Goal: Task Accomplishment & Management: Manage account settings

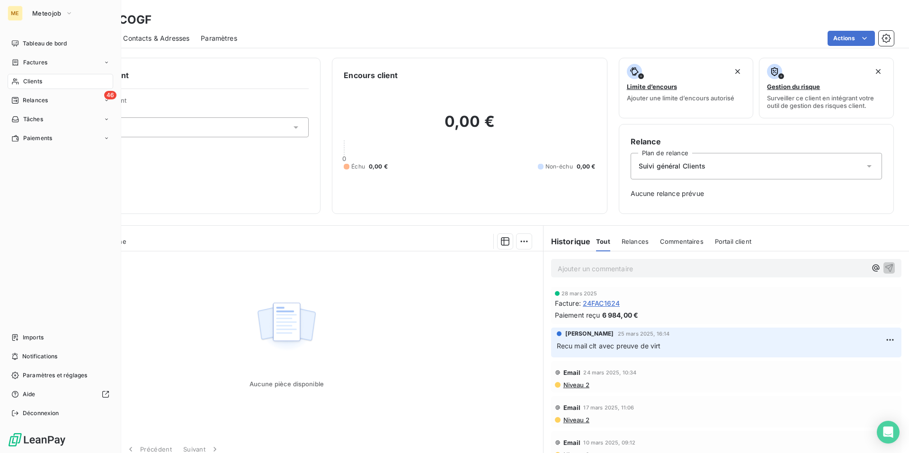
click at [38, 80] on span "Clients" at bounding box center [32, 81] width 19 height 9
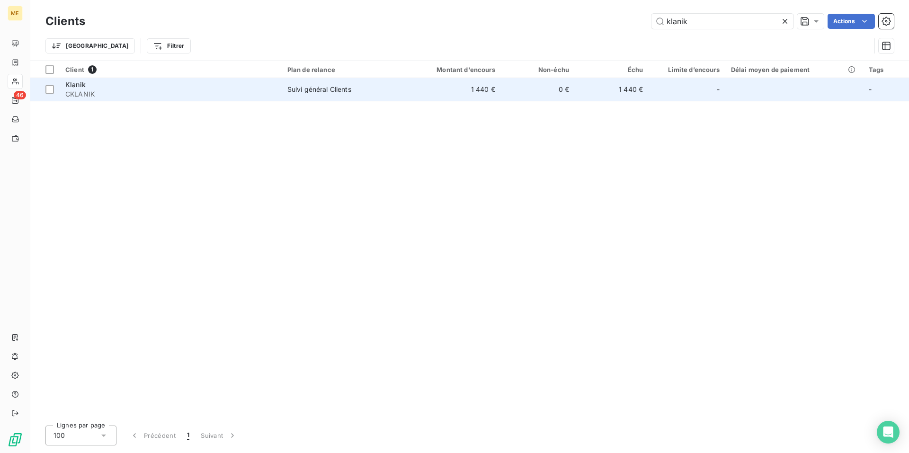
type input "klanik"
click at [307, 90] on div "Suivi général Clients" at bounding box center [319, 89] width 64 height 9
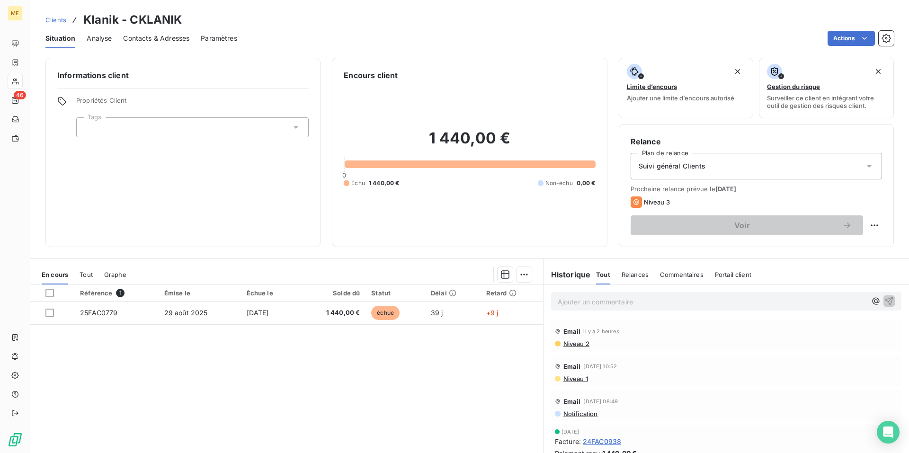
click at [592, 236] on div "Encours client 1 440,00 € 0 Échu 1 440,00 € Non-échu 0,00 €" at bounding box center [469, 152] width 275 height 189
click at [587, 304] on p "Ajouter un commentaire ﻿" at bounding box center [712, 302] width 309 height 12
click at [884, 300] on icon "button" at bounding box center [888, 300] width 9 height 9
click at [572, 280] on div "Historique Tout Relances Commentaires Portail client Tout Relances Commentaires…" at bounding box center [725, 275] width 365 height 20
click at [572, 276] on h6 "Historique" at bounding box center [566, 274] width 47 height 11
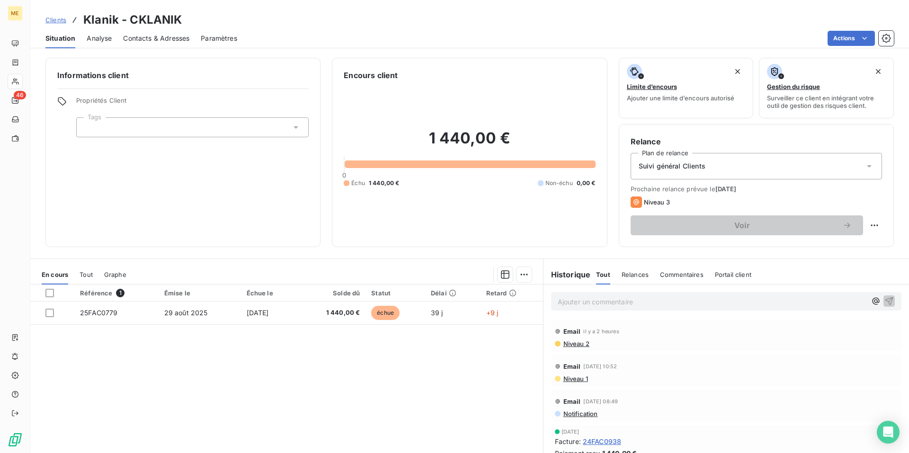
click at [630, 275] on span "Relances" at bounding box center [635, 275] width 27 height 8
click at [675, 275] on span "Commentaires" at bounding box center [683, 275] width 44 height 8
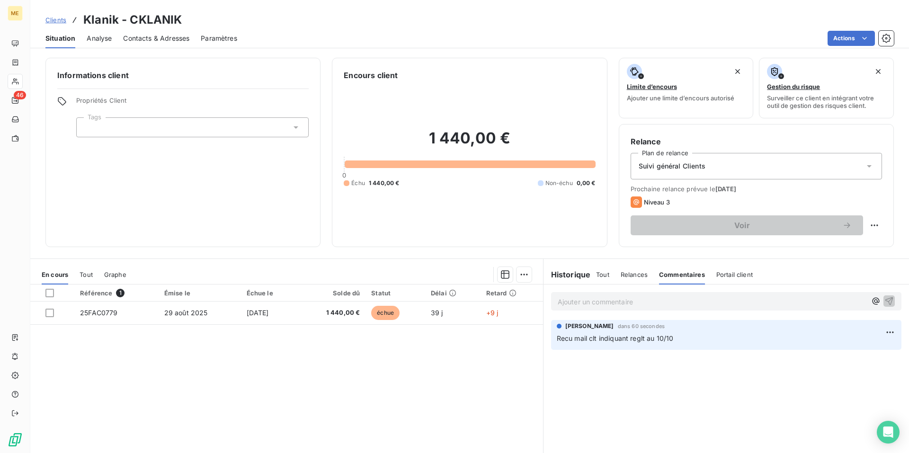
click at [596, 276] on span "Tout" at bounding box center [602, 275] width 13 height 8
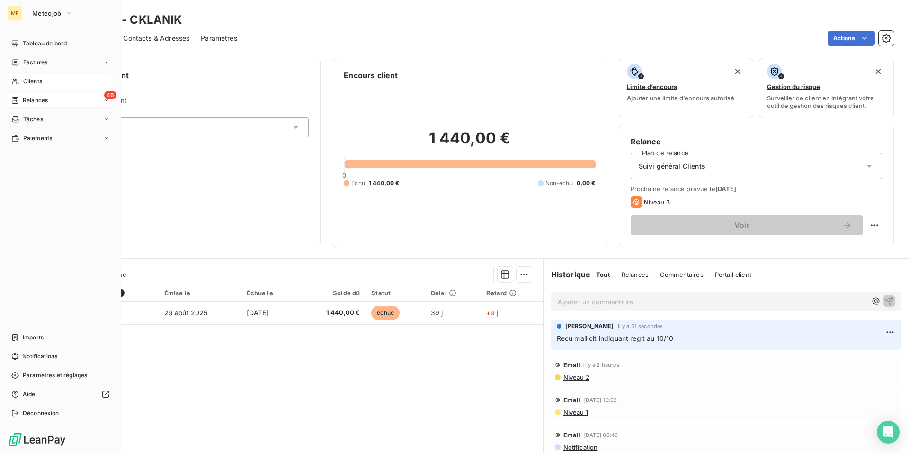
click at [29, 101] on span "Relances" at bounding box center [35, 100] width 25 height 9
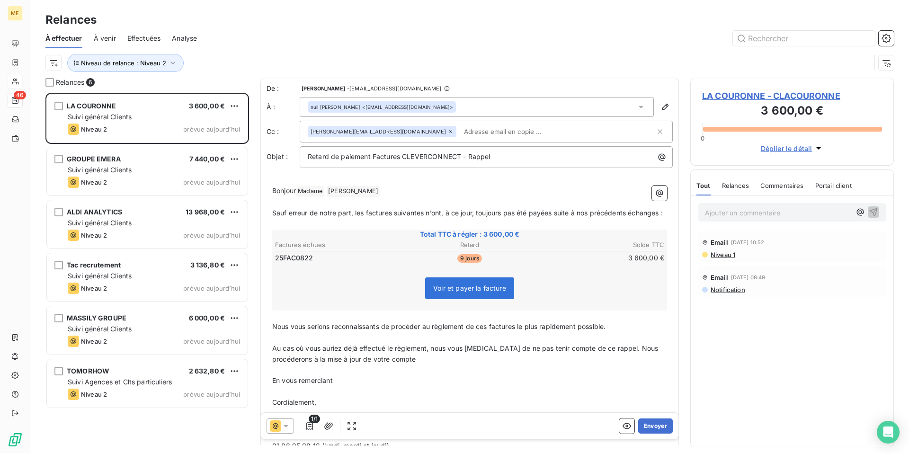
scroll to position [8, 8]
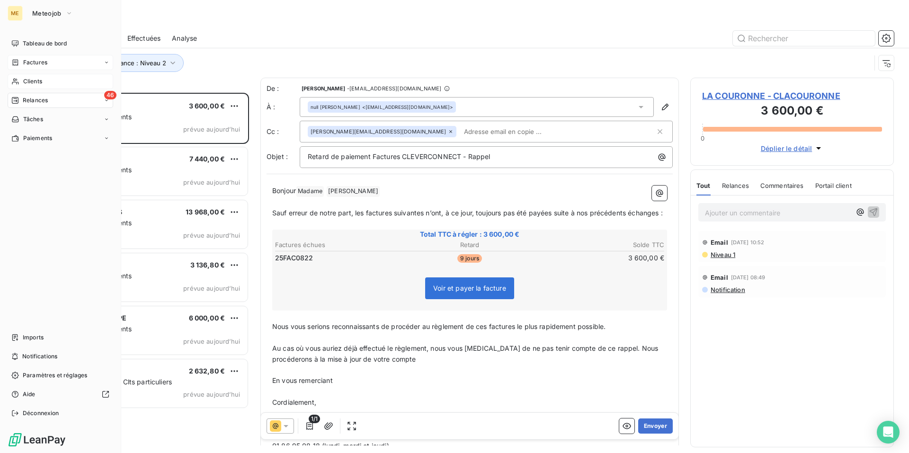
click at [30, 61] on span "Factures" at bounding box center [35, 62] width 24 height 9
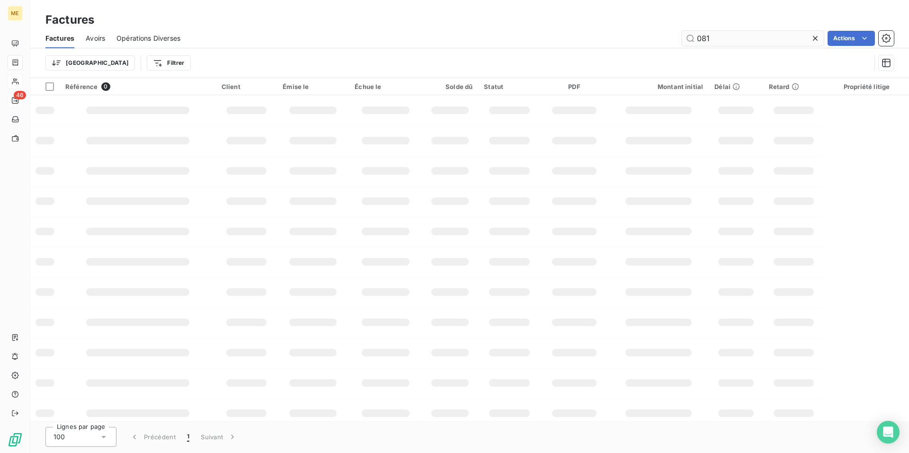
type input "0818"
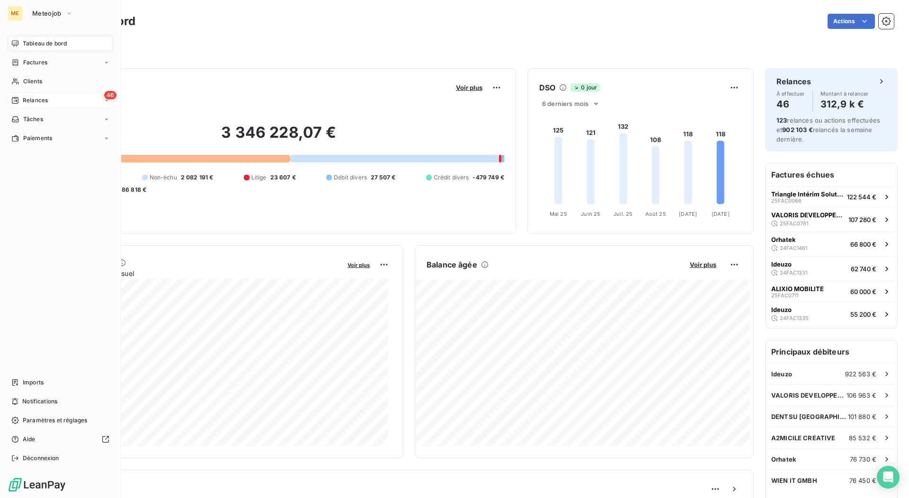
click at [26, 103] on span "Relances" at bounding box center [35, 100] width 25 height 9
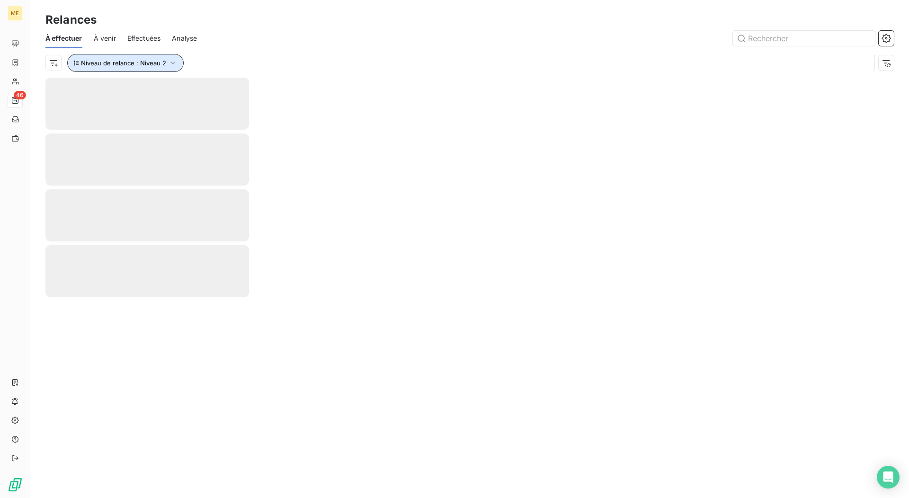
click at [169, 63] on icon "button" at bounding box center [172, 62] width 9 height 9
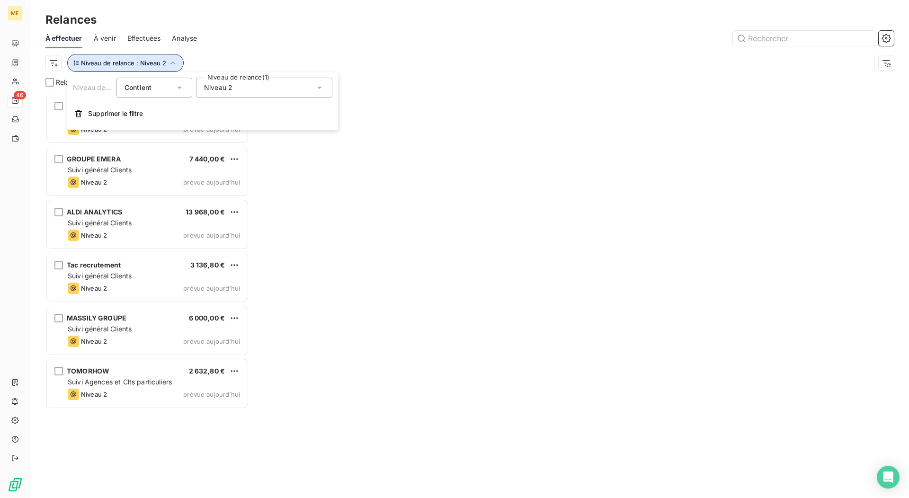
scroll to position [398, 196]
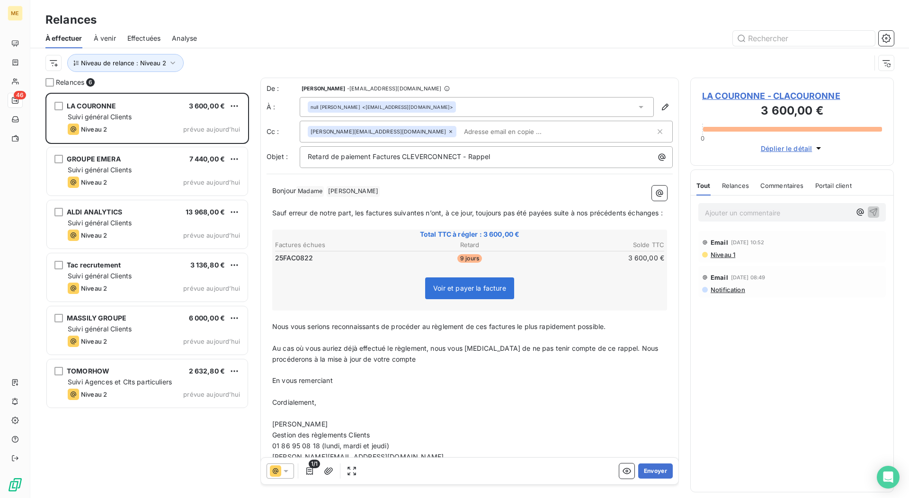
click at [402, 59] on div "Niveau de relance : Niveau 2" at bounding box center [457, 63] width 825 height 18
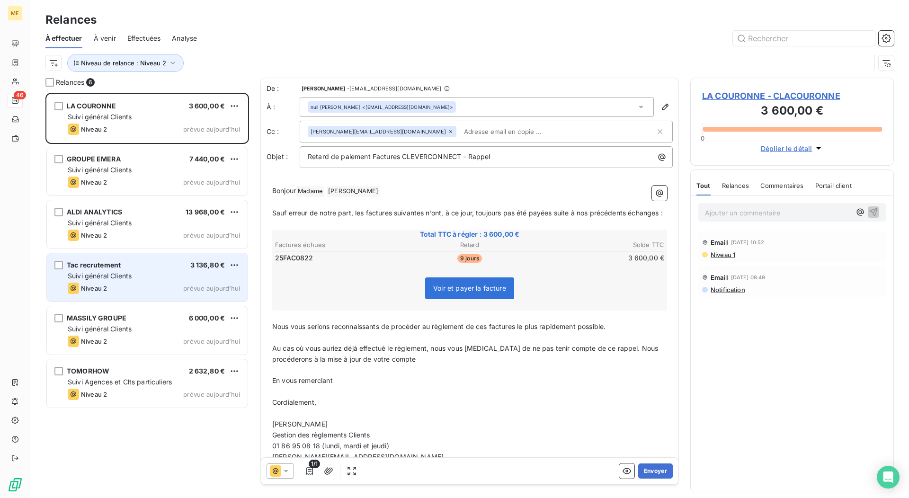
click at [163, 273] on div "Suivi général Clients" at bounding box center [154, 275] width 172 height 9
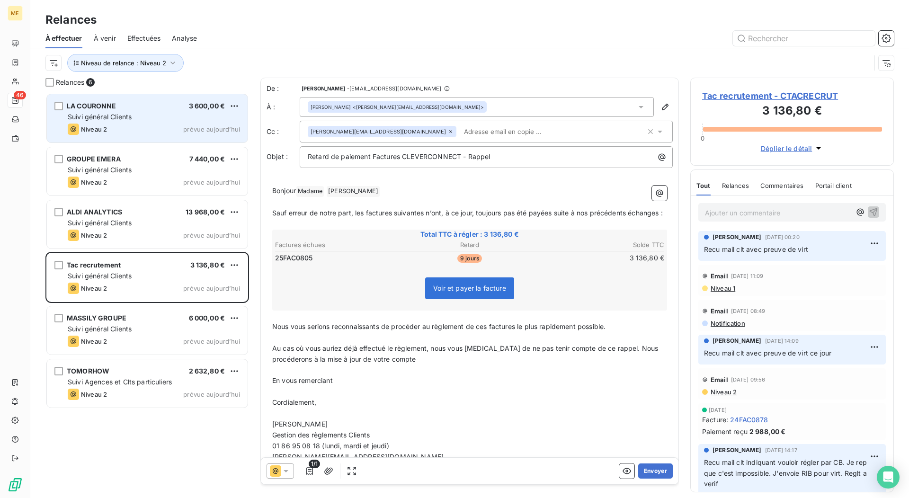
click at [157, 126] on div "Niveau 2 prévue aujourd’hui" at bounding box center [154, 129] width 172 height 11
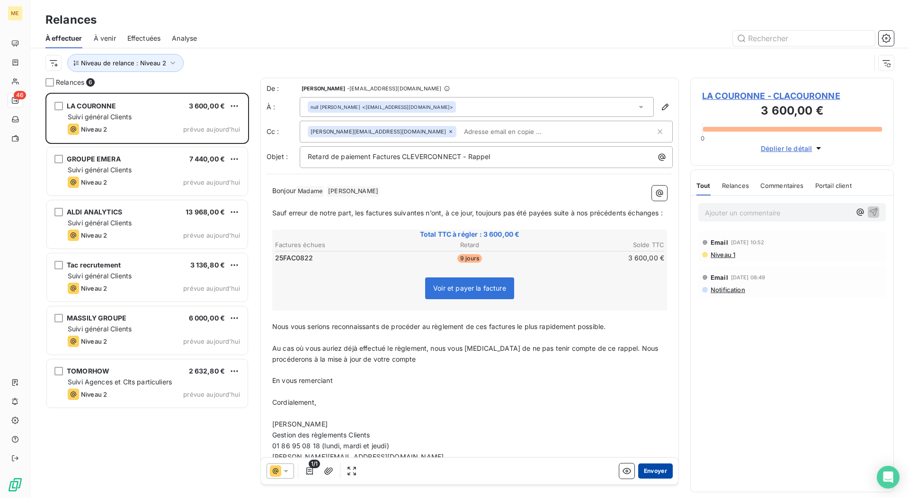
click at [648, 473] on button "Envoyer" at bounding box center [655, 470] width 35 height 15
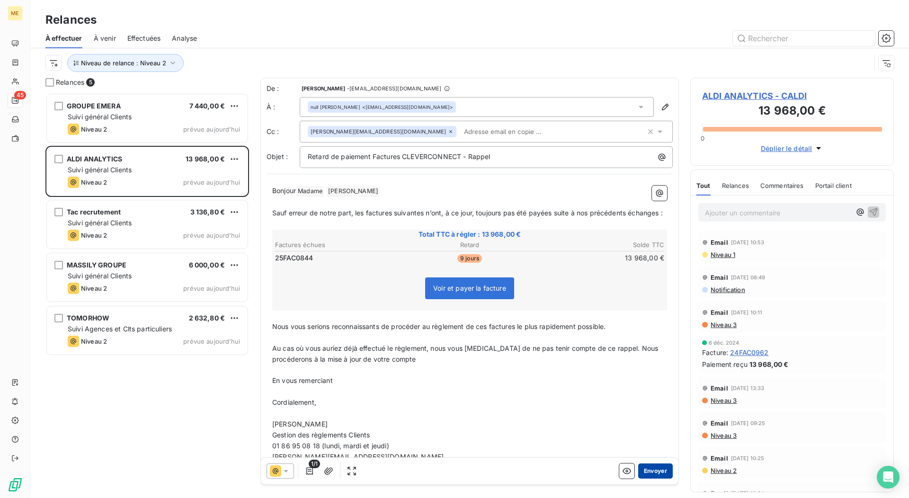
click at [648, 472] on button "Envoyer" at bounding box center [655, 470] width 35 height 15
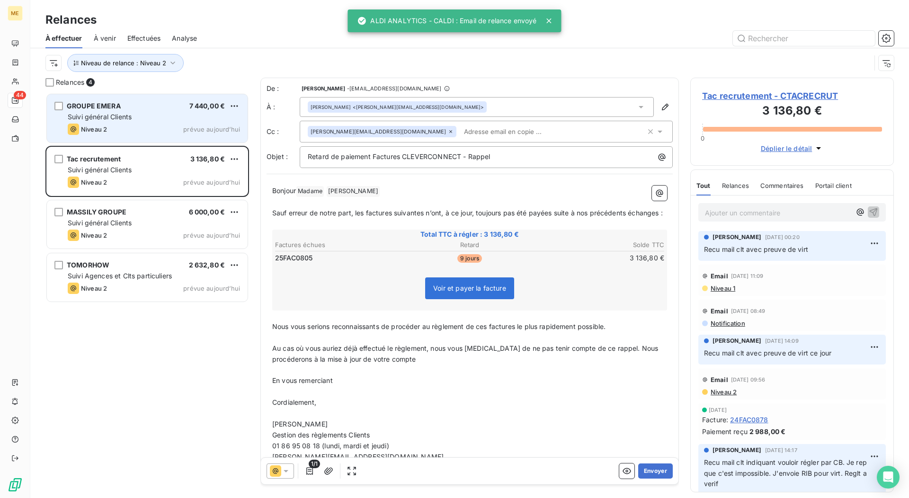
click at [174, 121] on div "Suivi général Clients" at bounding box center [154, 116] width 172 height 9
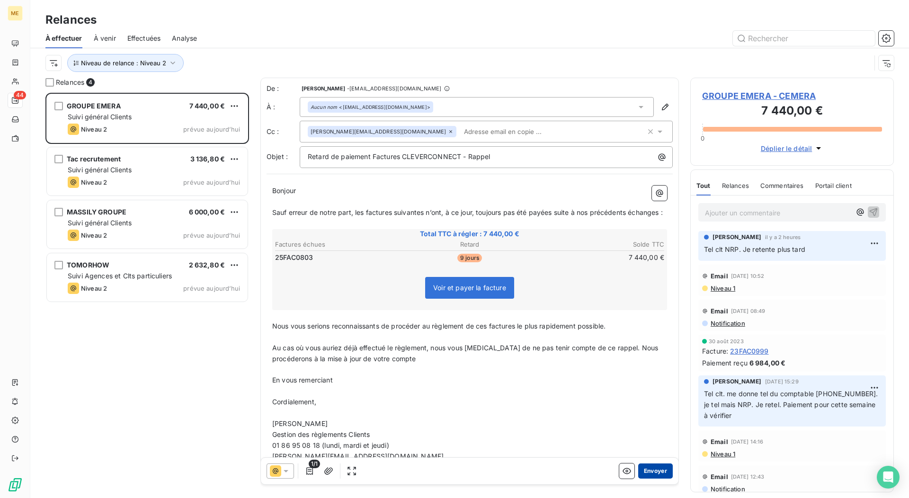
click at [651, 471] on button "Envoyer" at bounding box center [655, 470] width 35 height 15
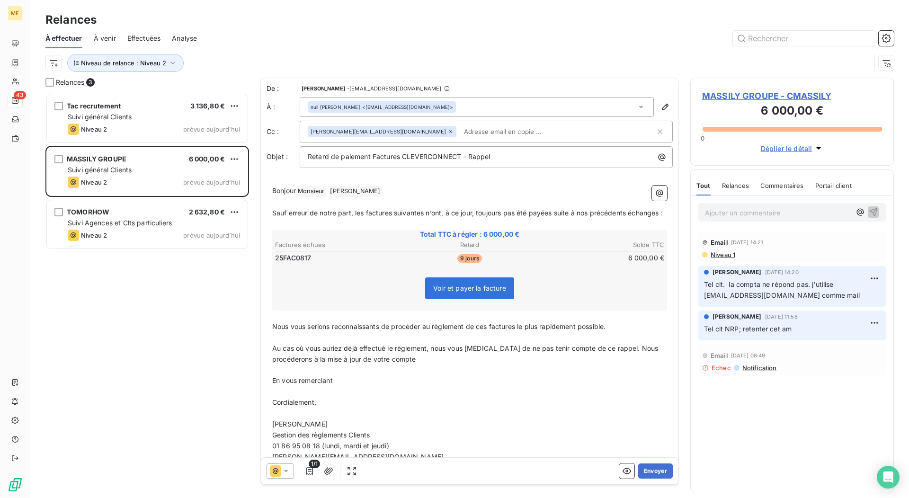
click at [751, 367] on span "Notification" at bounding box center [759, 368] width 36 height 8
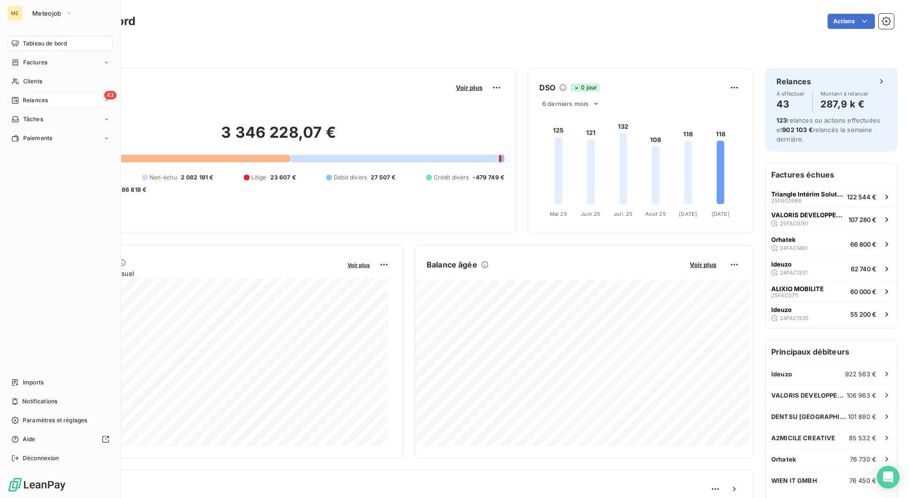
click at [32, 103] on span "Relances" at bounding box center [35, 100] width 25 height 9
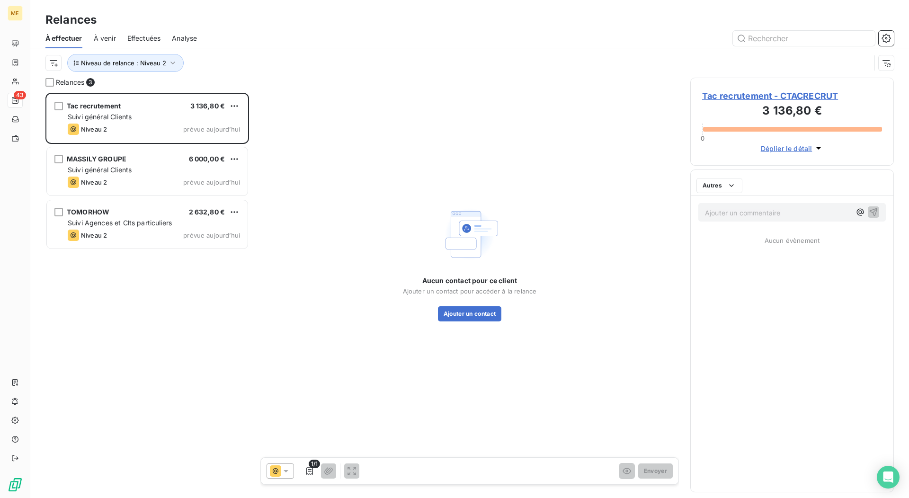
scroll to position [398, 196]
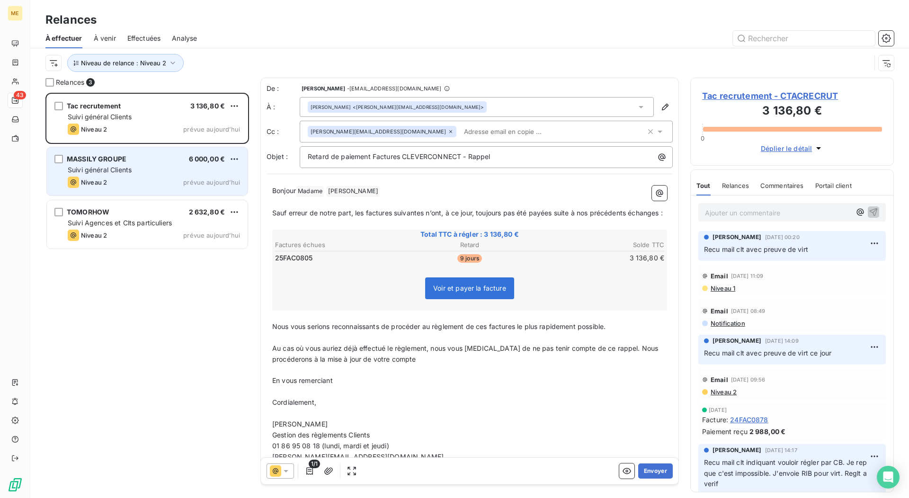
click at [151, 172] on div "Suivi général Clients" at bounding box center [154, 169] width 172 height 9
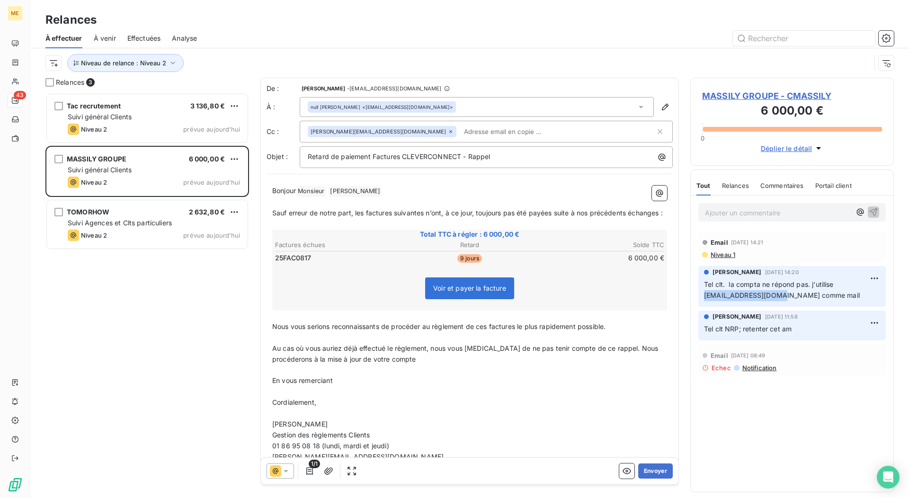
drag, startPoint x: 775, startPoint y: 297, endPoint x: 704, endPoint y: 298, distance: 71.0
click at [704, 298] on span "mferedy@massilly.com comme mail" at bounding box center [782, 295] width 156 height 8
copy span "mferedy@massilly.com"
click at [662, 105] on icon "button" at bounding box center [665, 107] width 7 height 7
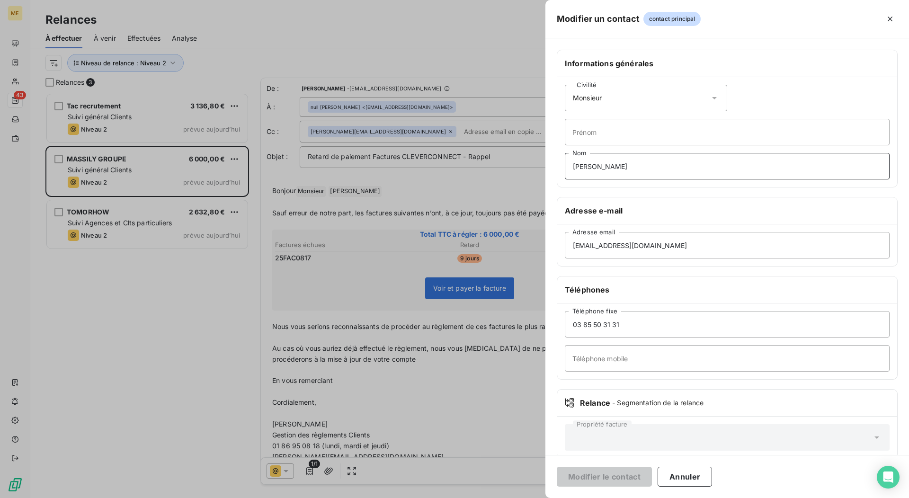
drag, startPoint x: 680, startPoint y: 166, endPoint x: 366, endPoint y: 175, distance: 314.0
click at [367, 497] on div "Modifier un contact contact principal Informations générales Civilité Monsieur …" at bounding box center [454, 498] width 909 height 0
drag, startPoint x: 658, startPoint y: 247, endPoint x: 327, endPoint y: 250, distance: 331.4
click at [327, 497] on div "Modifier un contact contact principal Informations générales Civilité Monsieur …" at bounding box center [454, 498] width 909 height 0
paste input "mferedy@massil"
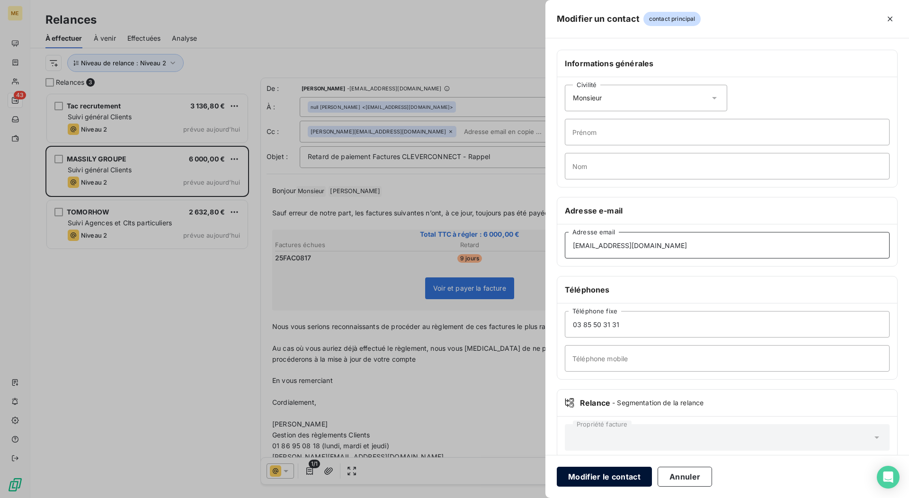
type input "mferedy@massilly.com"
click at [606, 476] on button "Modifier le contact" at bounding box center [604, 477] width 95 height 20
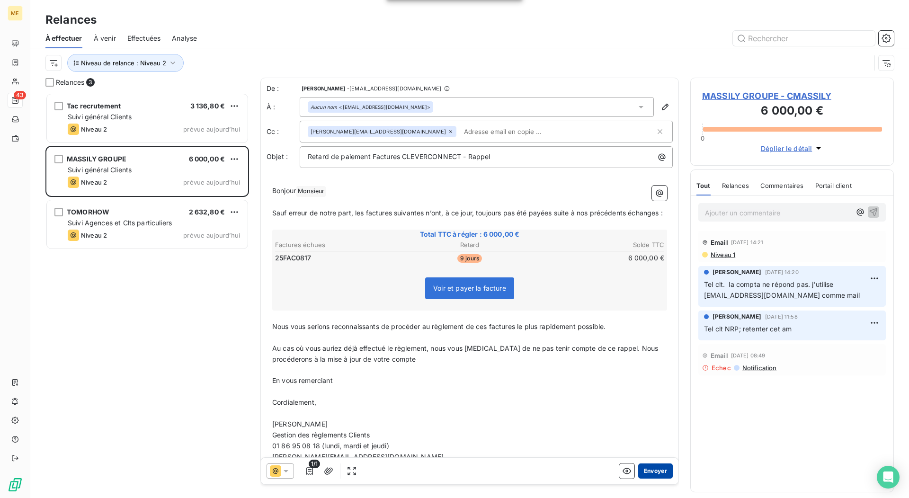
click at [653, 472] on button "Envoyer" at bounding box center [655, 470] width 35 height 15
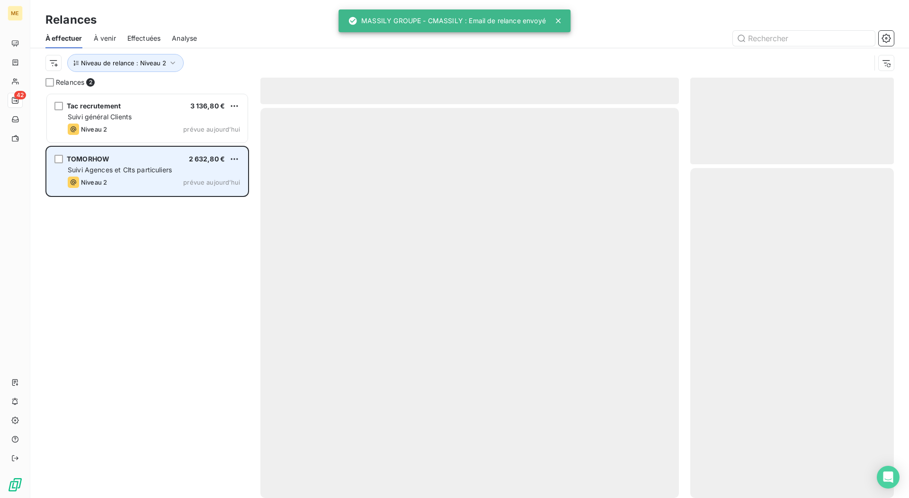
click at [171, 163] on div "TOMORHOW 2 632,80 € Suivi Agences et Clts particuliers Niveau 2 prévue aujourd’…" at bounding box center [147, 171] width 201 height 48
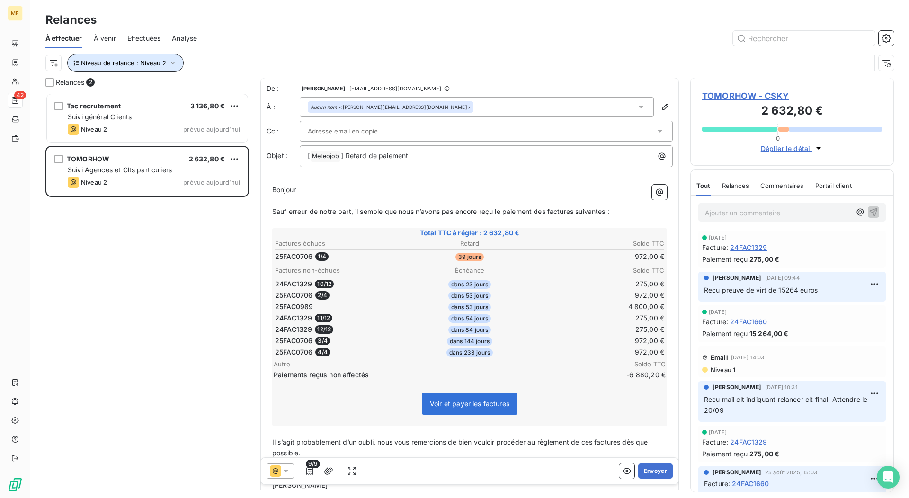
click at [168, 64] on icon "button" at bounding box center [172, 62] width 9 height 9
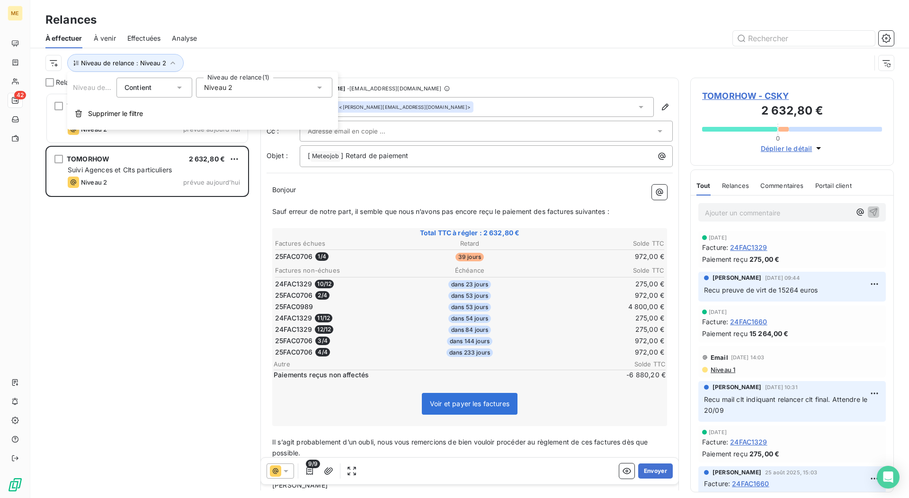
click at [220, 88] on span "Niveau 2" at bounding box center [218, 87] width 28 height 9
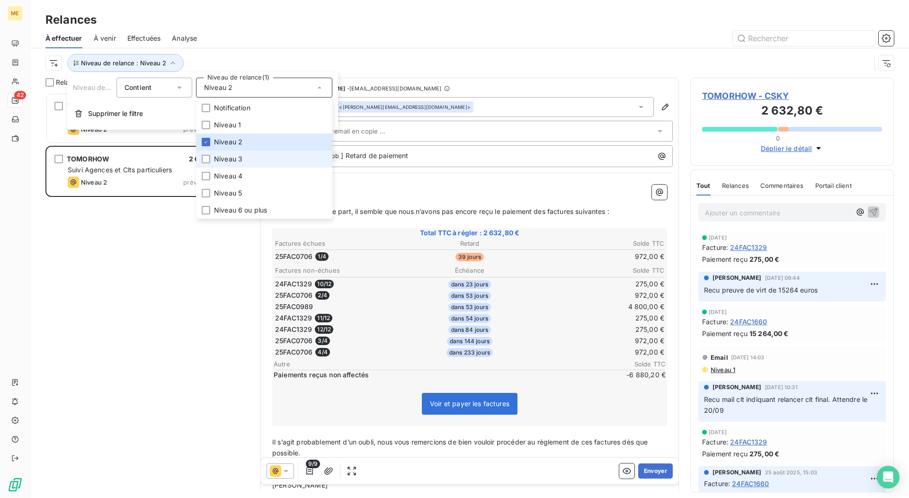
click at [225, 159] on span "Niveau 3" at bounding box center [228, 158] width 28 height 9
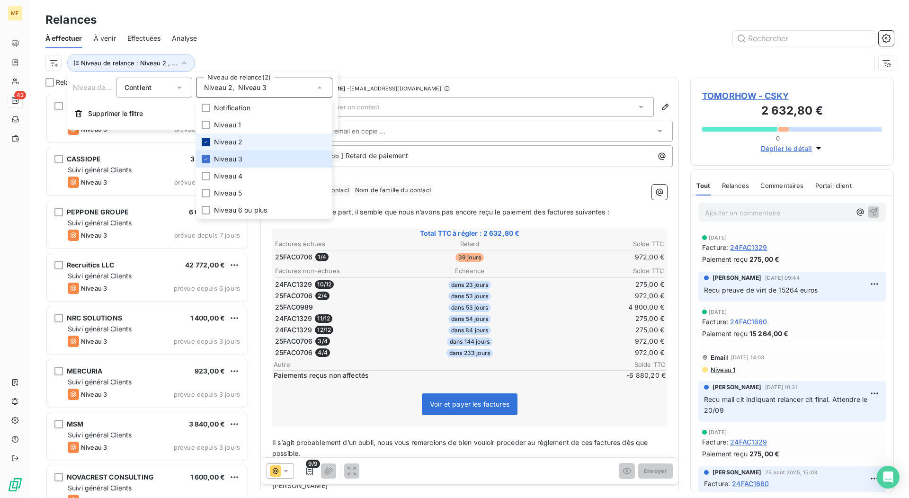
scroll to position [398, 196]
click at [206, 142] on icon at bounding box center [205, 142] width 3 height 2
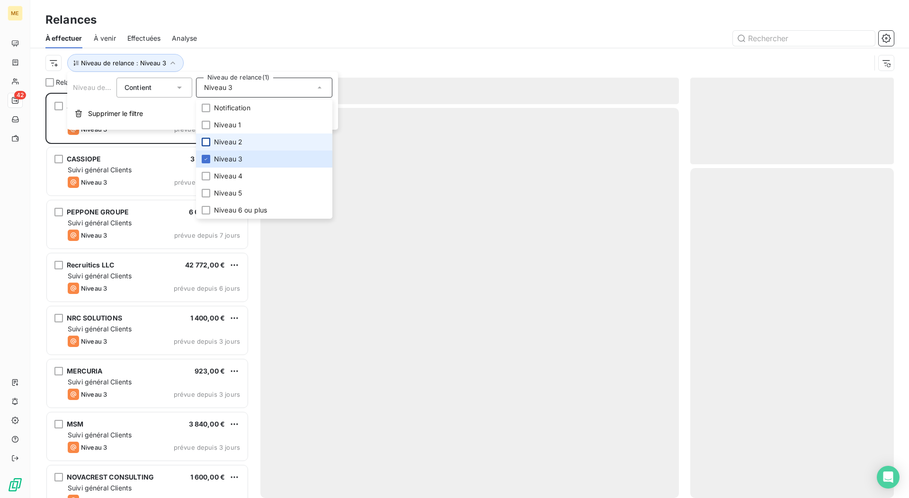
scroll to position [398, 196]
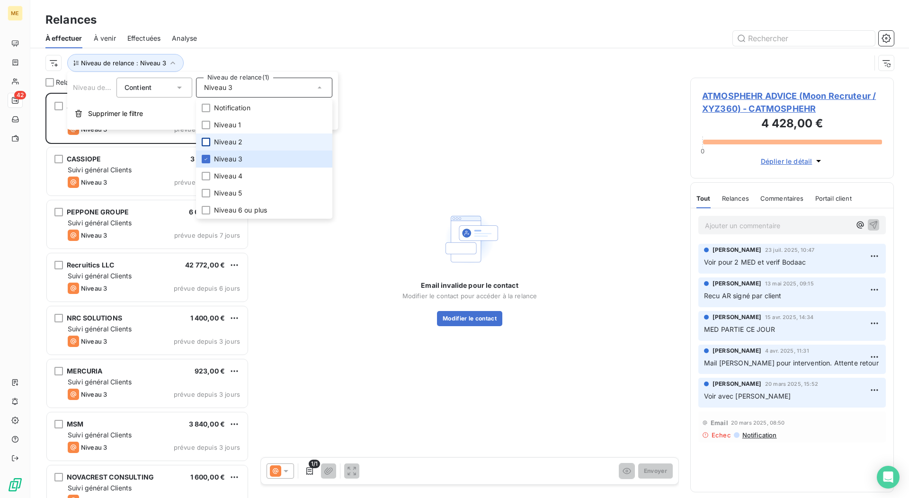
click at [275, 24] on div "Relances" at bounding box center [469, 19] width 879 height 17
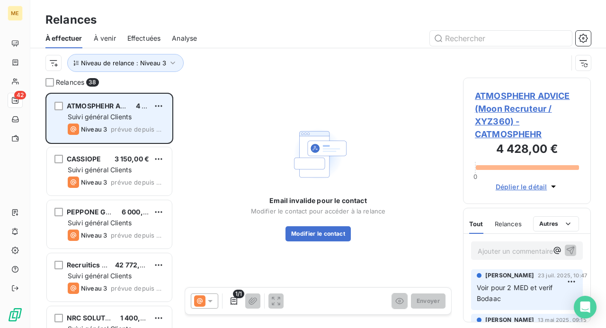
scroll to position [228, 120]
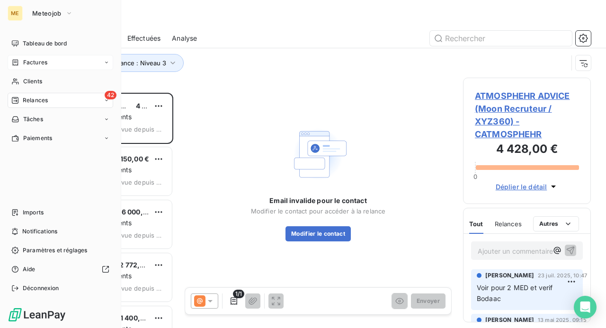
click at [34, 63] on span "Factures" at bounding box center [35, 62] width 24 height 9
click at [41, 61] on span "Factures" at bounding box center [35, 62] width 24 height 9
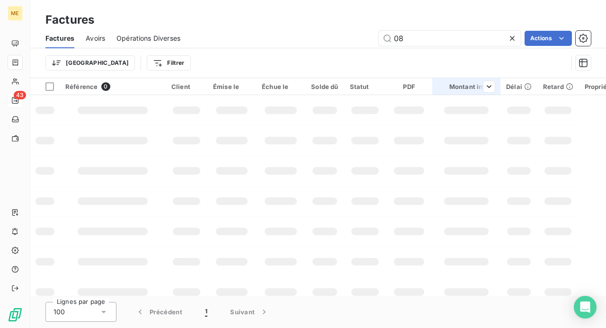
type input "0"
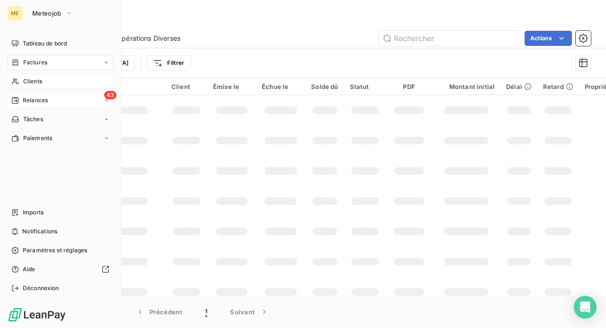
click at [24, 79] on span "Clients" at bounding box center [32, 81] width 19 height 9
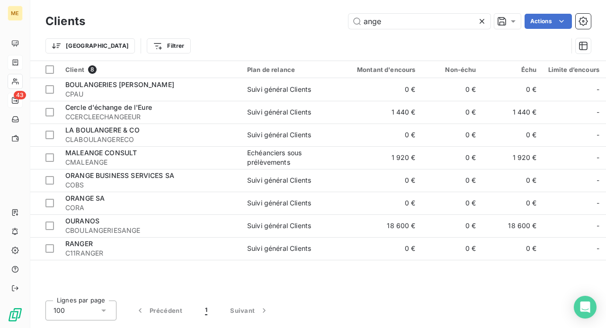
type input "ange"
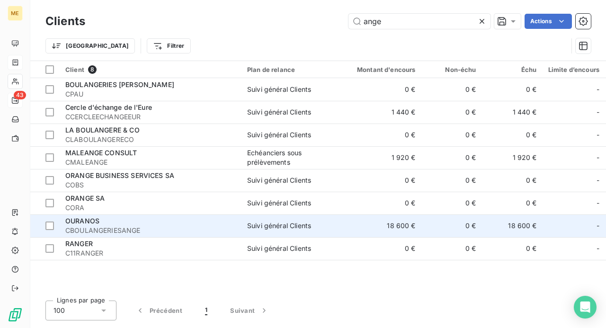
click at [113, 228] on span "CBOULANGERIESANGE" at bounding box center [150, 230] width 170 height 9
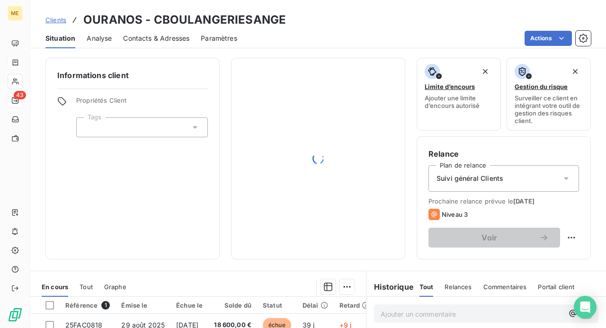
scroll to position [47, 0]
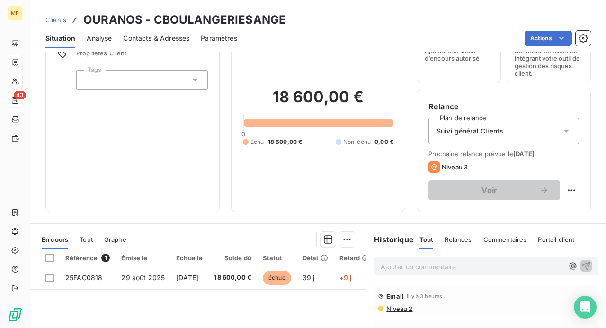
drag, startPoint x: 393, startPoint y: 263, endPoint x: 409, endPoint y: 266, distance: 15.9
click at [393, 263] on p "Ajouter un commentaire ﻿" at bounding box center [472, 267] width 183 height 12
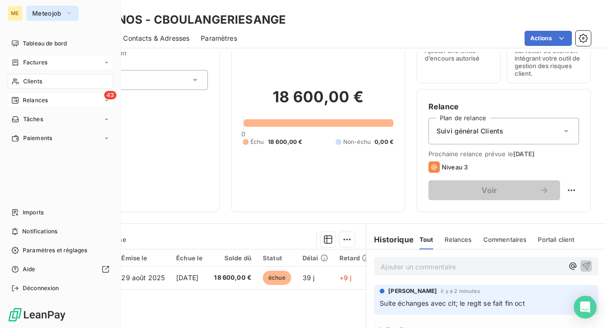
click at [47, 15] on span "Meteojob" at bounding box center [46, 13] width 29 height 8
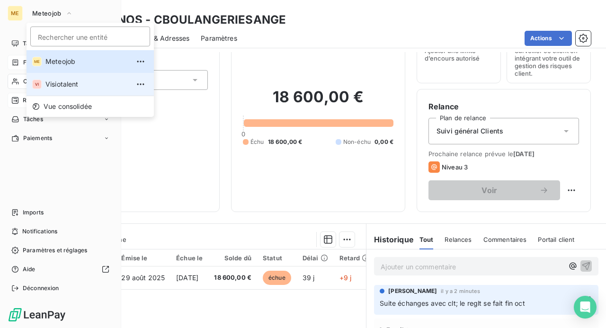
click at [53, 82] on span "Visiotalent" at bounding box center [87, 84] width 84 height 9
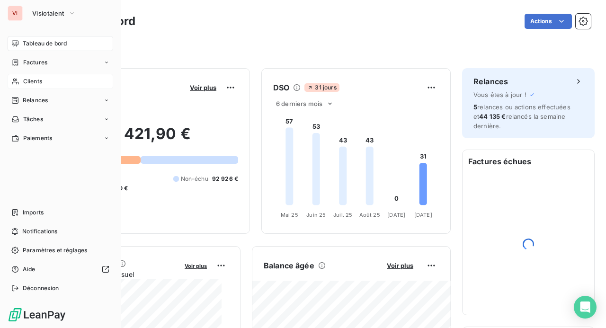
click at [36, 79] on span "Clients" at bounding box center [32, 81] width 19 height 9
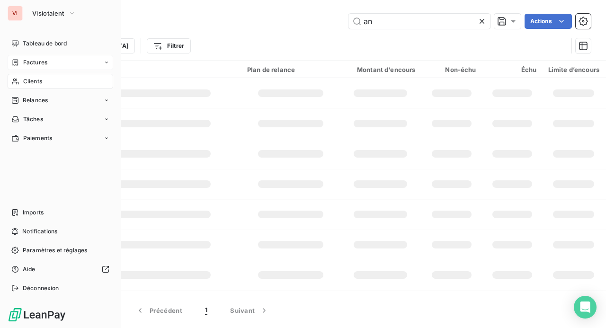
type input "a"
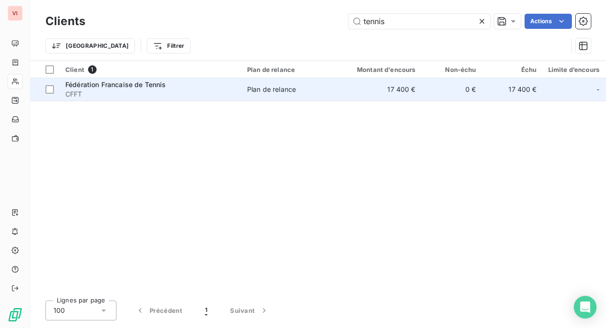
type input "tennis"
click at [151, 87] on span "Fédération Francaise de Tennis" at bounding box center [115, 84] width 101 height 8
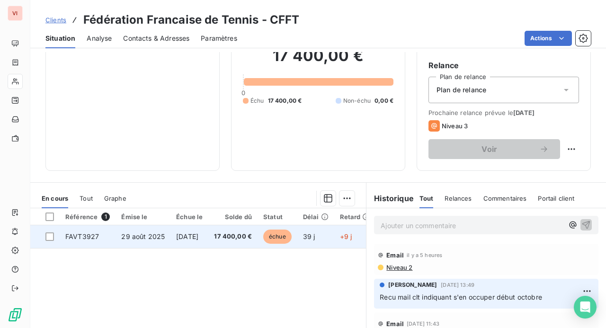
scroll to position [95, 0]
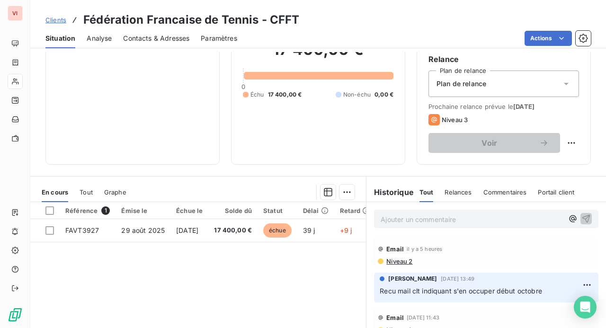
click at [387, 216] on p "Ajouter un commentaire ﻿" at bounding box center [472, 219] width 183 height 12
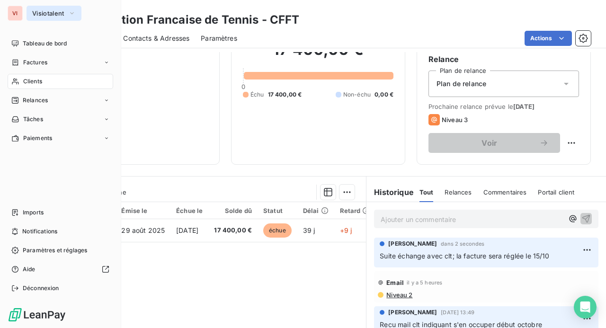
click at [50, 10] on span "Visiotalent" at bounding box center [48, 13] width 32 height 8
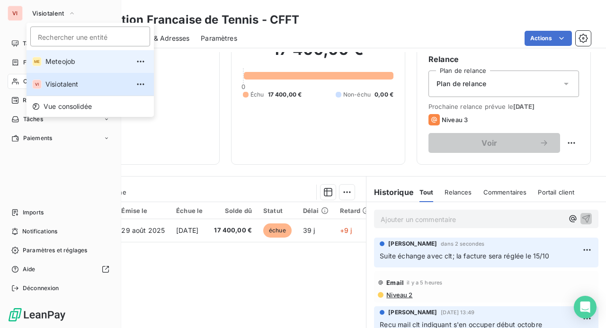
click at [73, 64] on span "Meteojob" at bounding box center [87, 61] width 84 height 9
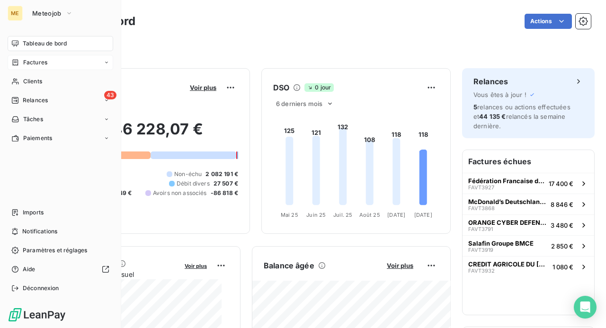
click at [38, 62] on span "Factures" at bounding box center [35, 62] width 24 height 9
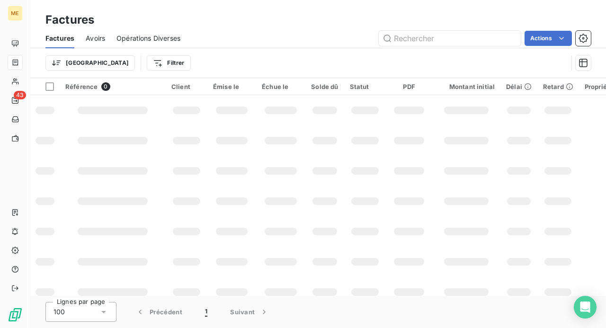
type input "à"
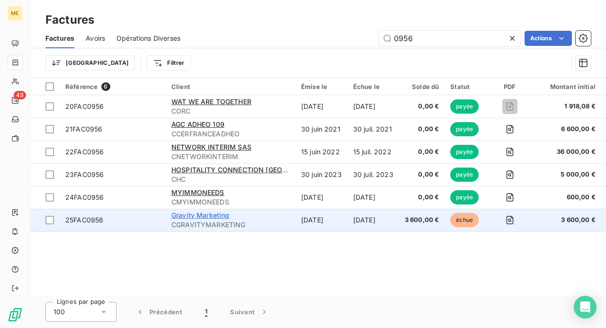
type input "0956"
click at [219, 215] on span "Gravity Marketing" at bounding box center [200, 215] width 58 height 8
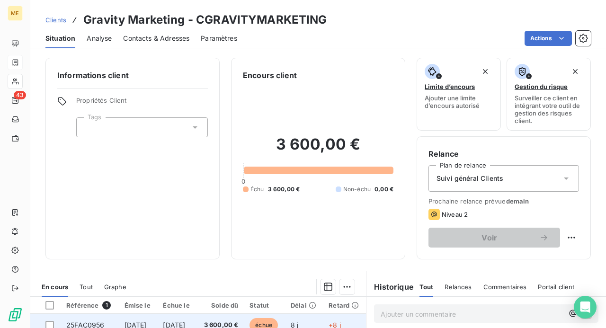
scroll to position [95, 0]
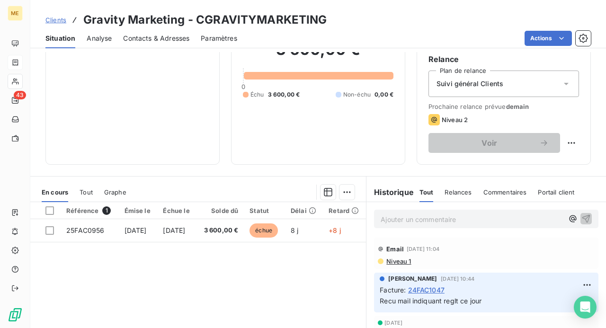
click at [383, 218] on p "Ajouter un commentaire ﻿" at bounding box center [472, 219] width 183 height 12
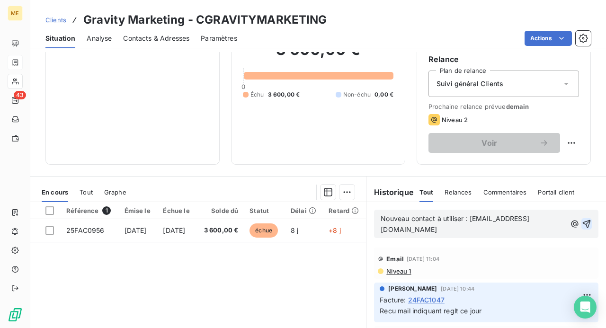
click at [583, 220] on icon "button" at bounding box center [587, 224] width 8 height 8
